Goal: Information Seeking & Learning: Find specific fact

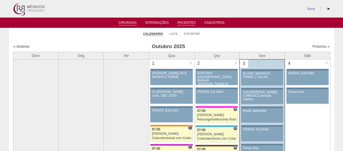
click at [185, 22] on link "Pacientes" at bounding box center [186, 23] width 18 height 5
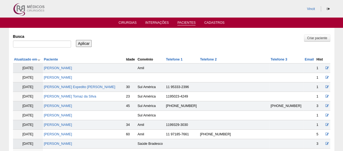
click at [41, 40] on div "Busca" at bounding box center [44, 41] width 62 height 18
click at [41, 42] on input "Busca" at bounding box center [42, 44] width 58 height 7
paste input "[PERSON_NAME]"
type input "[PERSON_NAME]"
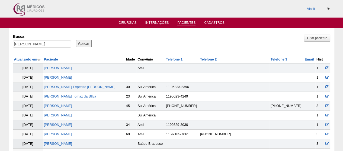
scroll to position [0, 0]
click at [92, 41] on div "Aplicar" at bounding box center [86, 39] width 22 height 15
click at [84, 41] on input "Aplicar" at bounding box center [84, 43] width 16 height 7
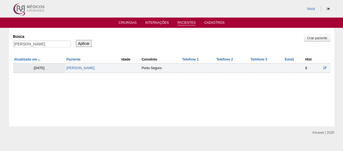
click at [88, 66] on td "[PERSON_NAME]" at bounding box center [92, 68] width 55 height 9
click at [93, 69] on link "BEATRIZ NOBRE DE OLIVEIRA SALES" at bounding box center [80, 68] width 28 height 4
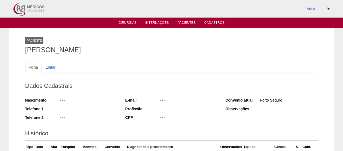
click at [183, 19] on ul "Cirurgias Internações Pacientes Cadastros" at bounding box center [171, 23] width 343 height 10
click at [183, 22] on link "Pacientes" at bounding box center [186, 23] width 18 height 5
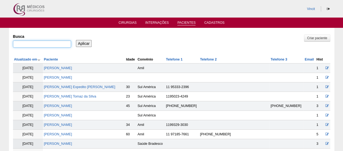
click at [53, 43] on input "Busca" at bounding box center [42, 44] width 58 height 7
paste input "[PERSON_NAME]"
type input "[PERSON_NAME]"
click at [91, 43] on input "Aplicar" at bounding box center [84, 43] width 16 height 7
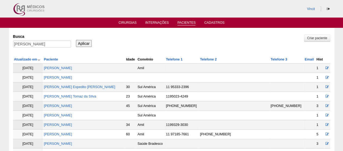
scroll to position [0, 0]
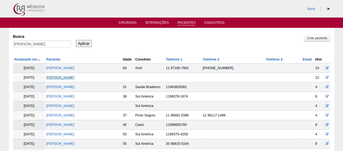
click at [65, 78] on link "[PERSON_NAME]" at bounding box center [60, 78] width 28 height 4
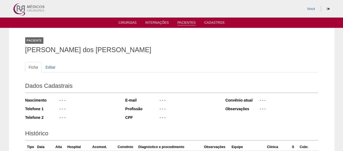
click at [185, 21] on link "Pacientes" at bounding box center [186, 23] width 18 height 5
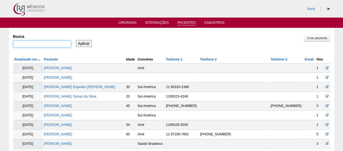
click at [58, 41] on input "Busca" at bounding box center [42, 44] width 58 height 7
paste input "[PERSON_NAME] E [PERSON_NAME]"
type input "[PERSON_NAME] E [PERSON_NAME]"
click at [91, 41] on input "Aplicar" at bounding box center [84, 43] width 16 height 7
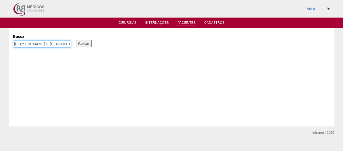
drag, startPoint x: 45, startPoint y: 45, endPoint x: 179, endPoint y: 44, distance: 134.3
click at [179, 44] on div "Busca ISABELLA VILAR E OLIVIERA Aplicar" at bounding box center [171, 41] width 317 height 18
type input "ISABELLA VILAR"
click at [76, 40] on input "Aplicar" at bounding box center [84, 43] width 16 height 7
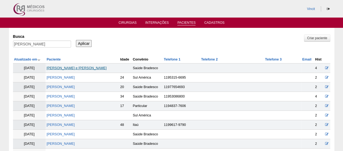
click at [71, 69] on link "Isabella Vilar e oliveira" at bounding box center [77, 68] width 60 height 4
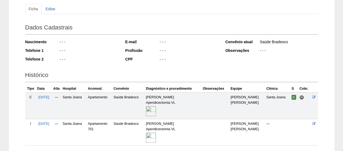
scroll to position [98, 0]
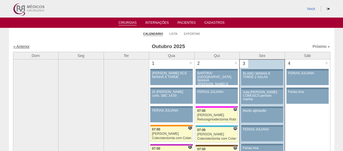
click at [25, 45] on link "« Anterior" at bounding box center [22, 46] width 16 height 4
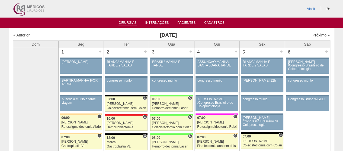
click at [130, 22] on link "Cirurgias" at bounding box center [127, 23] width 18 height 5
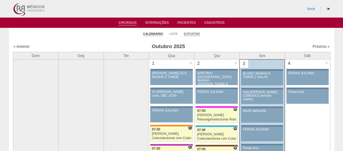
click at [194, 35] on link "Exportar" at bounding box center [192, 34] width 16 height 4
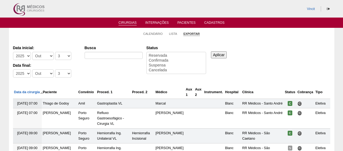
select select
click at [62, 56] on select "-Dia 1 2 3 4 5 6 7 8 9 10 11 12 13 14 15 16 17 18 19 20 21 22 23 24 25 26 27 28…" at bounding box center [63, 56] width 16 height 8
select select "1"
click at [55, 52] on select "-Dia 1 2 3 4 5 6 7 8 9 10 11 12 13 14 15 16 17 18 19 20 21 22 23 24 25 26 27 28…" at bounding box center [63, 56] width 16 height 8
drag, startPoint x: 43, startPoint y: 52, endPoint x: 45, endPoint y: 55, distance: 3.7
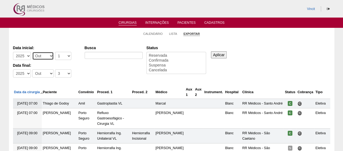
click at [43, 52] on select "-Mês Jan Fev Mar Abr Mai Jun Jul Ago Set Out Nov Dez" at bounding box center [42, 56] width 21 height 8
select select "9"
click at [32, 52] on select "-Mês Jan Fev Mar Abr Mai Jun Jul Ago Set Out Nov Dez" at bounding box center [42, 56] width 21 height 8
click at [62, 72] on select "-Dia 1 2 3 4 5 6 7 8 9 10 11 12 13 14 15 16 17 18 19 20 21 22 23 24 25 26 27 28…" at bounding box center [63, 74] width 16 height 8
select select "30"
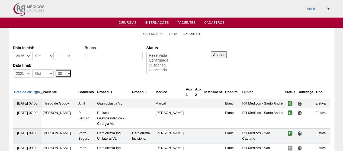
click at [55, 70] on select "-Dia 1 2 3 4 5 6 7 8 9 10 11 12 13 14 15 16 17 18 19 20 21 22 23 24 25 26 27 28…" at bounding box center [63, 74] width 16 height 8
click at [45, 74] on select "-Mês Jan Fev Mar Abr Mai Jun Jul Ago Set Out Nov Dez" at bounding box center [42, 74] width 21 height 8
select select "9"
click at [32, 70] on select "-Mês Jan Fev Mar Abr Mai Jun Jul Ago Set Out Nov Dez" at bounding box center [42, 74] width 21 height 8
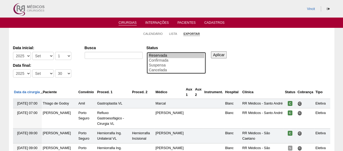
click at [156, 57] on option "Reservada" at bounding box center [176, 55] width 56 height 5
select select "conf"
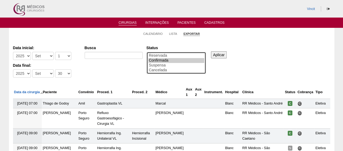
click at [152, 58] on option "Confirmada" at bounding box center [176, 60] width 56 height 5
click at [216, 52] on input "Aplicar" at bounding box center [219, 54] width 16 height 7
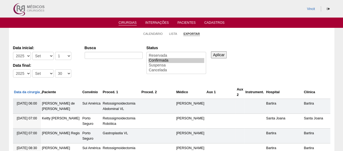
click at [214, 56] on input "Aplicar" at bounding box center [219, 54] width 16 height 7
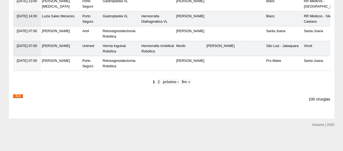
scroll to position [1914, 0]
click at [18, 95] on img at bounding box center [18, 96] width 10 height 4
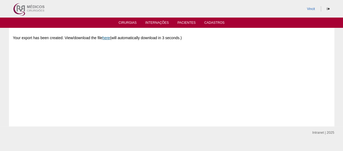
click at [106, 38] on link "here" at bounding box center [106, 38] width 8 height 4
click at [127, 23] on link "Cirurgias" at bounding box center [127, 23] width 18 height 5
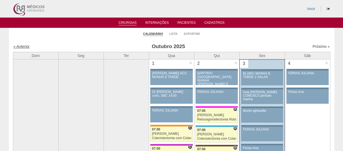
click at [24, 46] on link "« Anterior" at bounding box center [22, 46] width 16 height 4
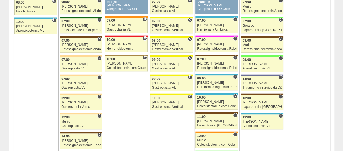
scroll to position [406, 0]
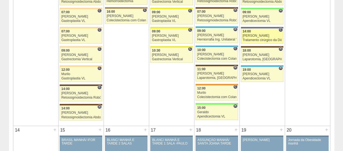
click at [258, 34] on div "[PERSON_NAME]" at bounding box center [261, 36] width 39 height 4
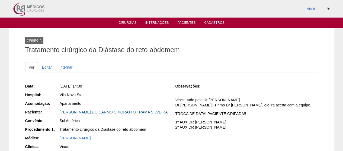
click at [112, 112] on link "[PERSON_NAME] DO CARMO CHIORATTO TRAMA SILVEIRA" at bounding box center [114, 112] width 108 height 4
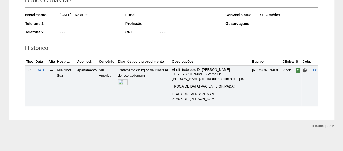
scroll to position [86, 0]
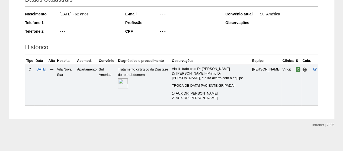
click at [128, 79] on img at bounding box center [123, 84] width 10 height 10
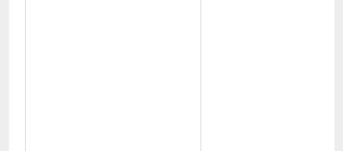
scroll to position [217, 0]
click at [243, 126] on div at bounding box center [171, 77] width 292 height 227
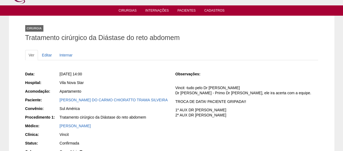
scroll to position [0, 0]
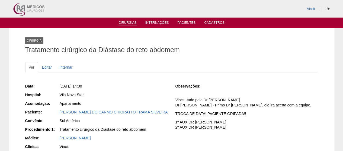
click at [128, 22] on link "Cirurgias" at bounding box center [127, 23] width 18 height 5
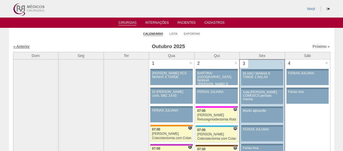
click at [27, 48] on link "« Anterior" at bounding box center [22, 46] width 16 height 4
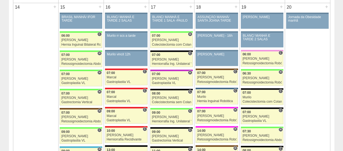
scroll to position [542, 0]
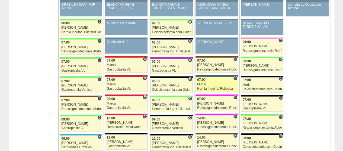
click at [219, 78] on div "07:00" at bounding box center [216, 80] width 39 height 4
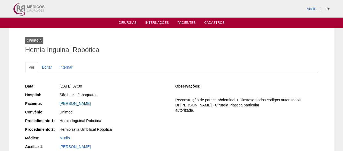
click at [70, 102] on link "[PERSON_NAME]" at bounding box center [75, 104] width 31 height 4
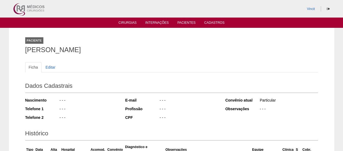
scroll to position [109, 0]
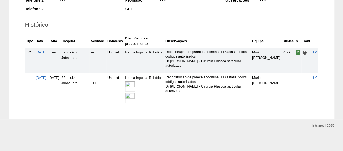
click at [135, 84] on img at bounding box center [130, 87] width 10 height 10
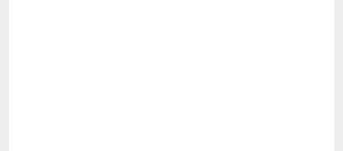
scroll to position [245, 0]
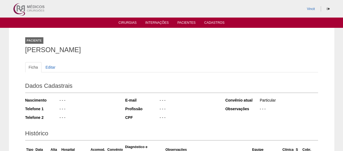
scroll to position [108, 0]
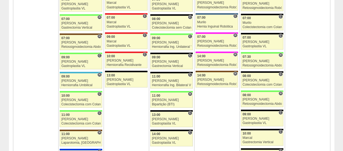
scroll to position [650, 0]
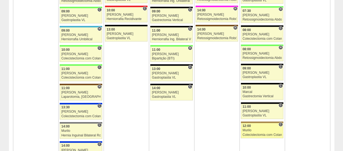
click at [260, 129] on div "Murilo" at bounding box center [261, 131] width 39 height 4
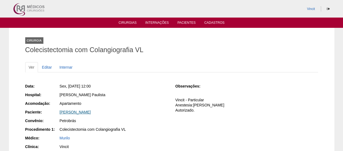
click at [80, 111] on link "[PERSON_NAME]" at bounding box center [75, 112] width 31 height 4
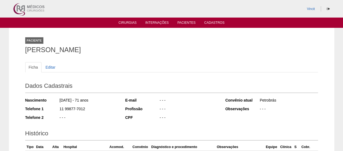
scroll to position [99, 0]
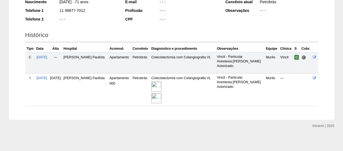
click at [161, 84] on img at bounding box center [156, 87] width 10 height 10
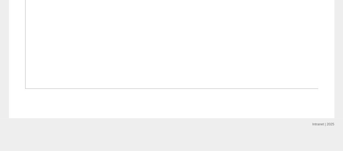
scroll to position [812, 0]
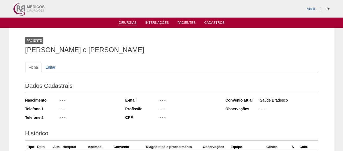
click at [134, 23] on link "Cirurgias" at bounding box center [127, 23] width 18 height 5
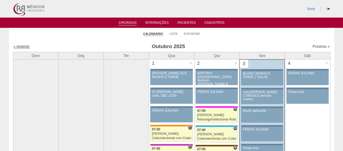
click at [26, 48] on link "« Anterior" at bounding box center [22, 46] width 16 height 4
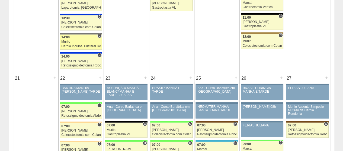
scroll to position [731, 0]
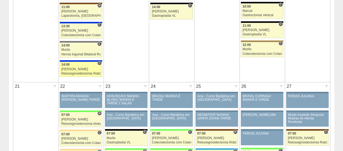
click at [89, 68] on div "[PERSON_NAME]" at bounding box center [80, 70] width 39 height 4
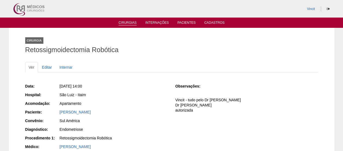
click at [129, 23] on link "Cirurgias" at bounding box center [127, 23] width 18 height 5
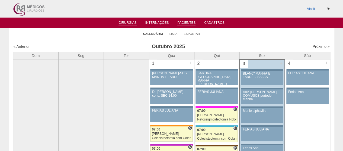
click at [181, 22] on link "Pacientes" at bounding box center [186, 23] width 18 height 5
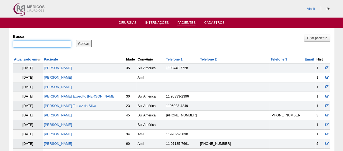
click at [52, 45] on input "Busca" at bounding box center [42, 44] width 58 height 7
type input "duilia"
click at [76, 40] on input "Aplicar" at bounding box center [84, 43] width 16 height 7
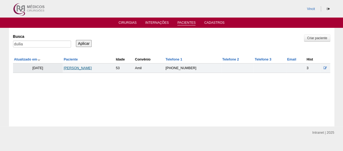
click at [81, 66] on link "[PERSON_NAME]" at bounding box center [78, 68] width 28 height 4
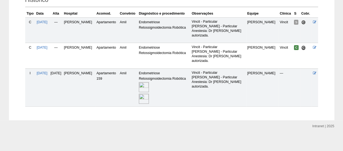
scroll to position [134, 0]
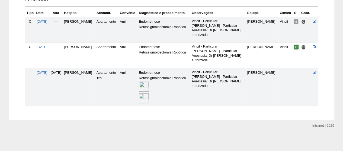
click at [149, 82] on img at bounding box center [144, 87] width 10 height 10
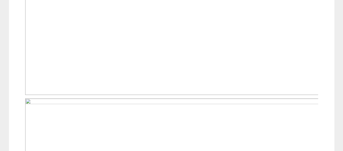
scroll to position [298, 0]
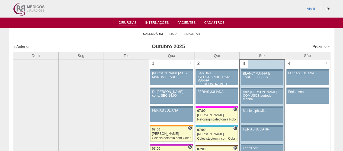
click at [16, 47] on link "« Anterior" at bounding box center [22, 46] width 16 height 4
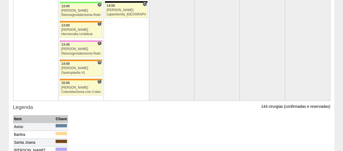
scroll to position [1246, 0]
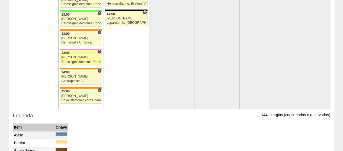
click at [82, 51] on div "13:45" at bounding box center [80, 53] width 39 height 4
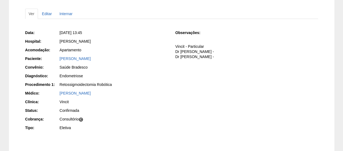
scroll to position [54, 0]
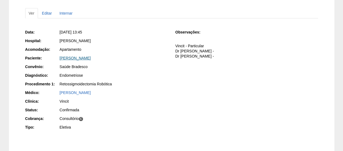
click at [91, 58] on link "[PERSON_NAME]" at bounding box center [75, 58] width 31 height 4
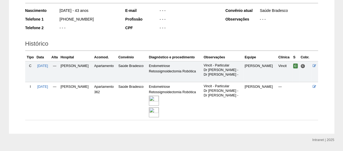
scroll to position [104, 0]
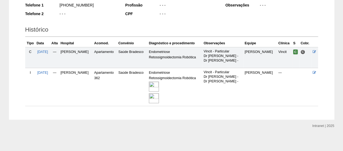
click at [156, 86] on img at bounding box center [154, 87] width 10 height 10
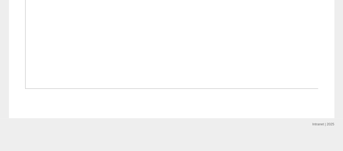
scroll to position [542, 0]
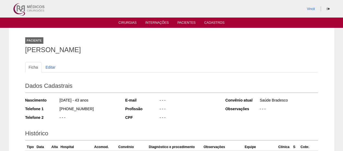
scroll to position [104, 0]
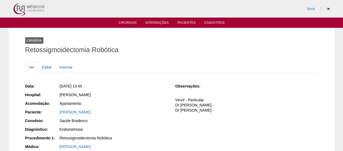
scroll to position [54, 0]
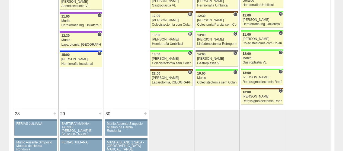
scroll to position [948, 0]
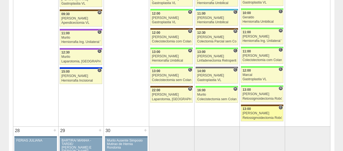
click at [253, 108] on div "13:00" at bounding box center [261, 110] width 39 height 4
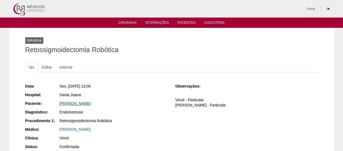
click at [91, 105] on link "[PERSON_NAME]" at bounding box center [75, 104] width 31 height 4
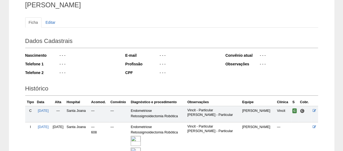
scroll to position [100, 0]
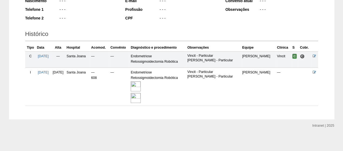
click at [141, 86] on img at bounding box center [136, 87] width 10 height 10
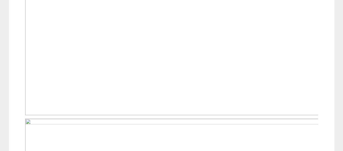
scroll to position [271, 0]
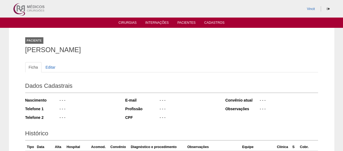
scroll to position [99, 0]
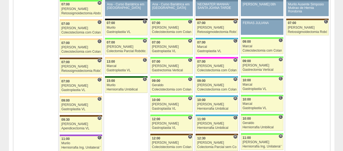
scroll to position [785, 0]
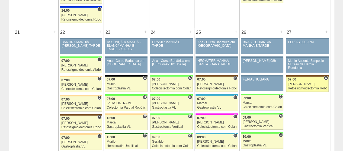
click at [311, 83] on div "[PERSON_NAME]" at bounding box center [306, 85] width 39 height 4
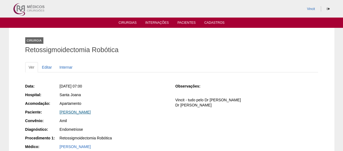
click at [83, 114] on link "[PERSON_NAME]" at bounding box center [75, 112] width 31 height 4
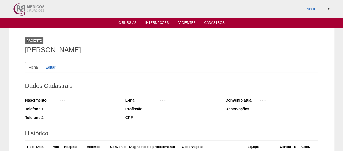
drag, startPoint x: 139, startPoint y: 52, endPoint x: 37, endPoint y: 38, distance: 103.1
click at [37, 38] on div "Paciente [PERSON_NAME]" at bounding box center [171, 44] width 292 height 25
copy div "te [PERSON_NAME]"
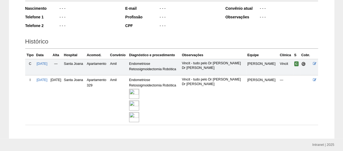
scroll to position [111, 0]
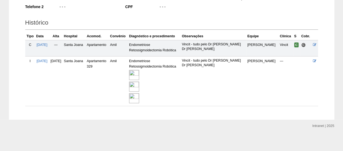
click at [139, 74] on img at bounding box center [134, 75] width 10 height 10
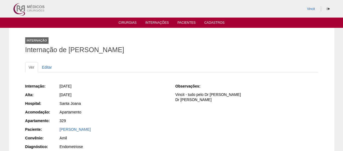
drag, startPoint x: 224, startPoint y: 49, endPoint x: 69, endPoint y: 49, distance: 155.2
click at [69, 49] on h1 "Internação de BIANCA CAROLINE ELIAS DE SOUSA HORTINS" at bounding box center [171, 50] width 292 height 7
copy h1 "BIANCA CAROLINE ELIAS DE SOUSA HORTINS"
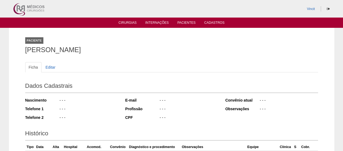
scroll to position [111, 0]
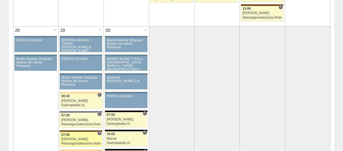
scroll to position [1056, 0]
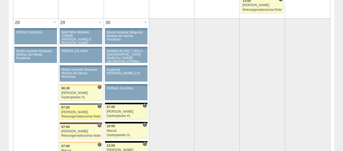
click at [89, 111] on div "[PERSON_NAME]" at bounding box center [80, 113] width 39 height 4
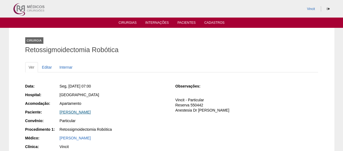
click at [91, 111] on link "ALFREDO ANTONIO KOUTNY" at bounding box center [75, 112] width 31 height 4
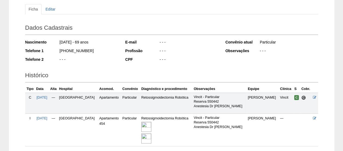
scroll to position [17, 0]
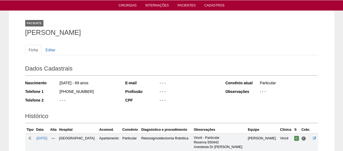
drag, startPoint x: 24, startPoint y: 32, endPoint x: 129, endPoint y: 34, distance: 104.6
click at [129, 34] on div "Paciente [PERSON_NAME] Ficha Editar Dados Cadastrais Nascimento [DATE] - 69 ano…" at bounding box center [171, 106] width 301 height 191
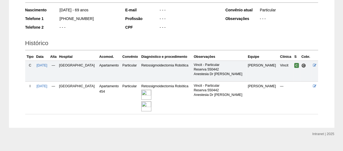
scroll to position [99, 0]
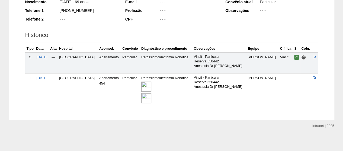
click at [151, 85] on img at bounding box center [146, 87] width 10 height 10
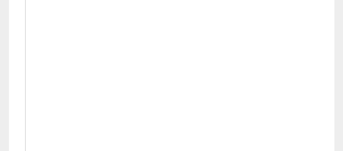
scroll to position [271, 0]
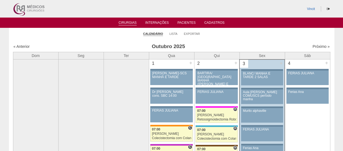
click at [20, 49] on div "« Anterior" at bounding box center [52, 46] width 76 height 5
click at [19, 48] on link "« Anterior" at bounding box center [22, 46] width 16 height 4
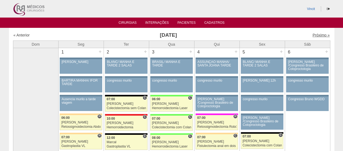
click at [312, 34] on link "Próximo »" at bounding box center [320, 35] width 17 height 4
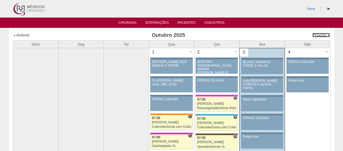
click at [312, 34] on link "Próximo »" at bounding box center [320, 35] width 17 height 4
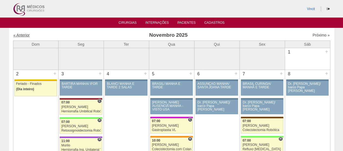
click at [14, 37] on link "« Anterior" at bounding box center [22, 35] width 16 height 4
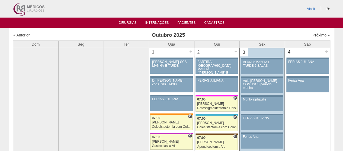
drag, startPoint x: 0, startPoint y: 0, endPoint x: 25, endPoint y: 35, distance: 43.1
click at [25, 35] on link "« Anterior" at bounding box center [22, 35] width 16 height 4
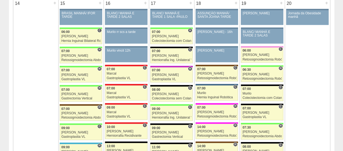
scroll to position [542, 0]
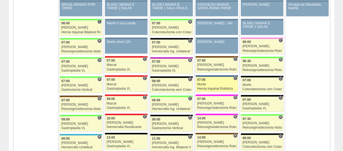
click at [230, 79] on link "88421 Murilo C 07:00 Murilo Hernia Inguinal Robótica Hospital São Luiz - Jabaqu…" at bounding box center [216, 84] width 42 height 15
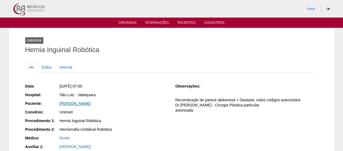
click at [87, 102] on link "[PERSON_NAME]" at bounding box center [75, 104] width 31 height 4
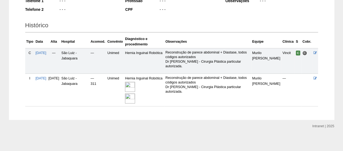
scroll to position [109, 0]
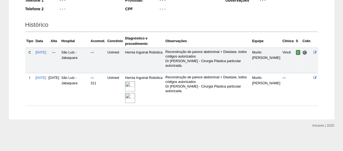
click at [135, 86] on img at bounding box center [130, 87] width 10 height 10
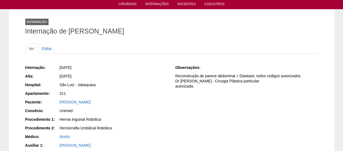
scroll to position [27, 0]
